Goal: Navigation & Orientation: Find specific page/section

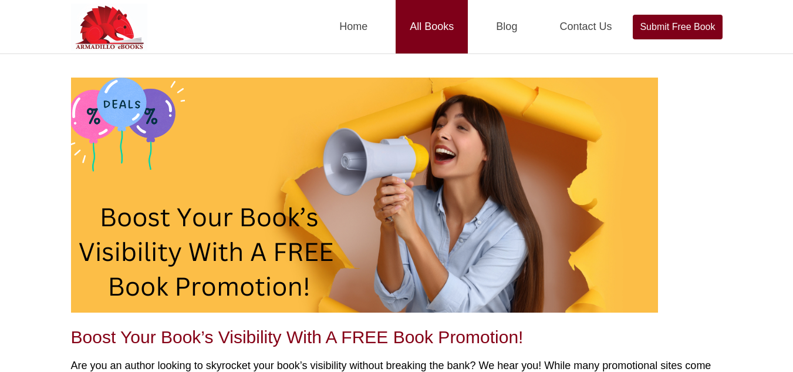
click at [416, 35] on link "All Books" at bounding box center [432, 26] width 72 height 53
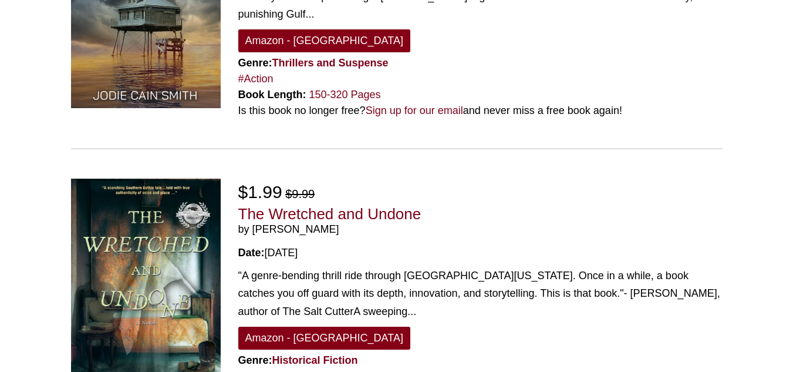
scroll to position [891, 0]
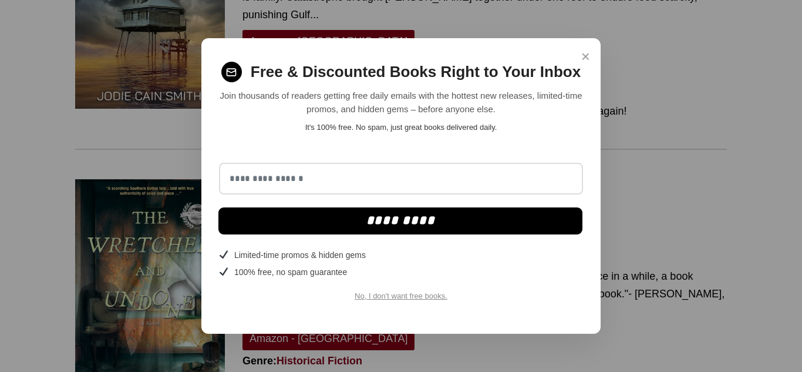
click at [584, 54] on span "×" at bounding box center [585, 56] width 9 height 23
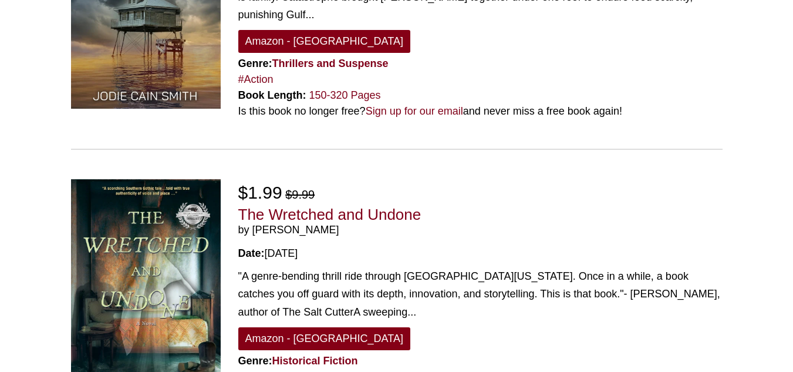
click at [275, 224] on span "by Hannah Robertson" at bounding box center [480, 230] width 484 height 13
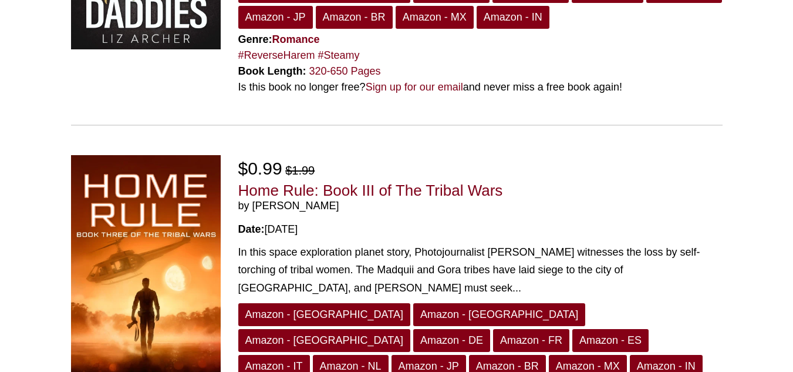
scroll to position [2811, 0]
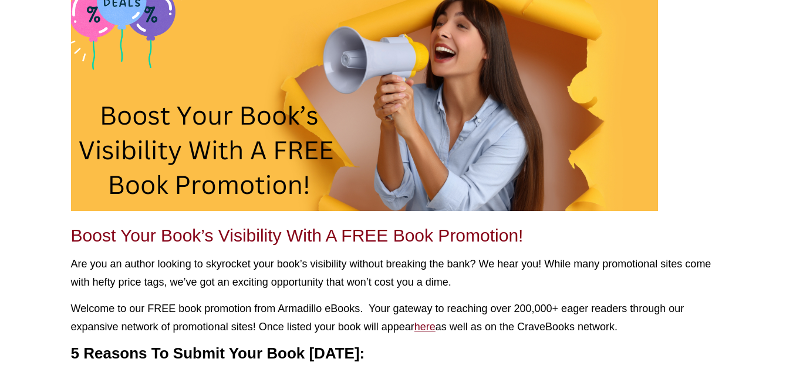
scroll to position [104, 0]
